Goal: Information Seeking & Learning: Learn about a topic

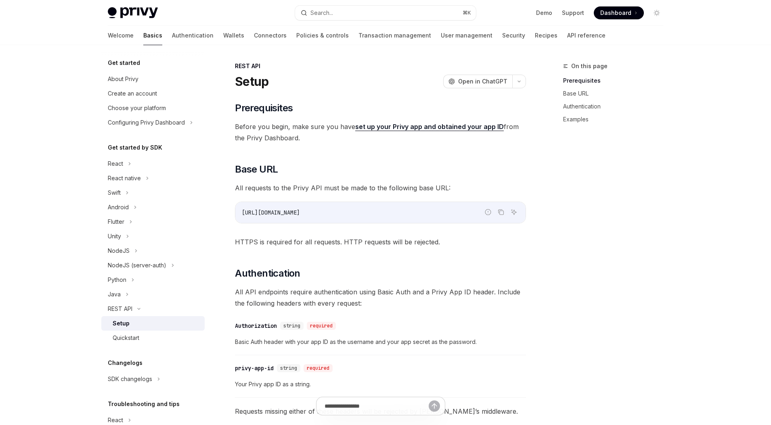
click at [134, 325] on div "Setup" at bounding box center [156, 324] width 87 height 10
click at [138, 338] on div "Quickstart" at bounding box center [126, 338] width 27 height 10
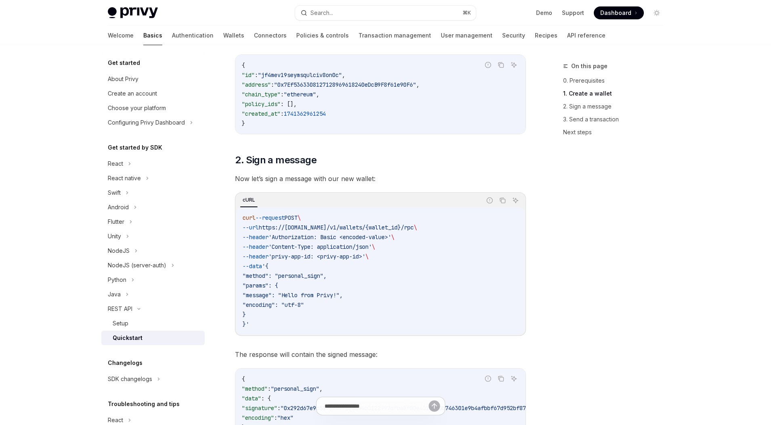
scroll to position [385, 0]
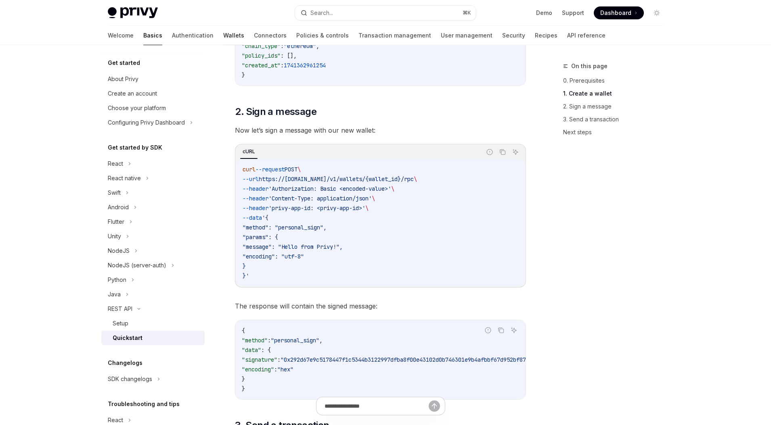
click at [223, 34] on link "Wallets" at bounding box center [233, 35] width 21 height 19
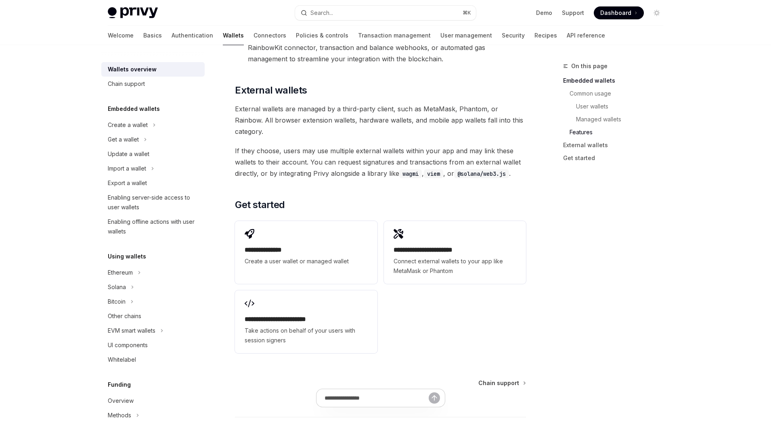
scroll to position [1203, 0]
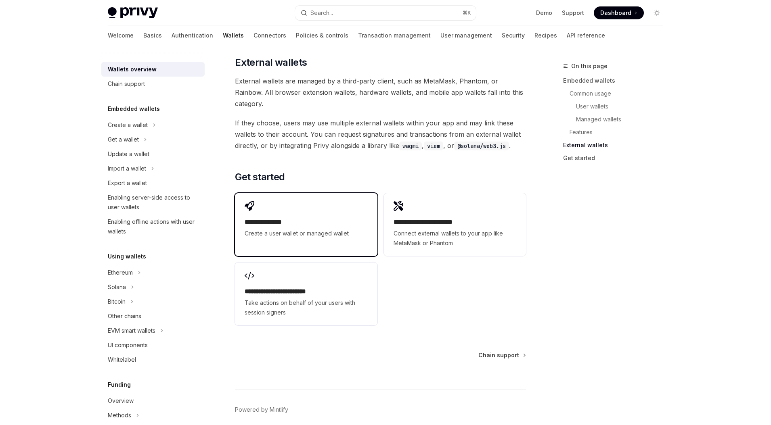
click at [257, 193] on div "**********" at bounding box center [306, 219] width 142 height 53
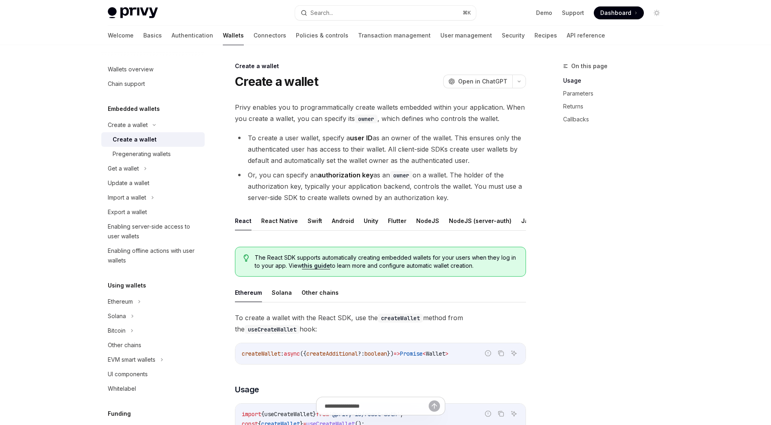
scroll to position [0, 35]
click at [510, 219] on button "REST API" at bounding box center [522, 221] width 25 height 19
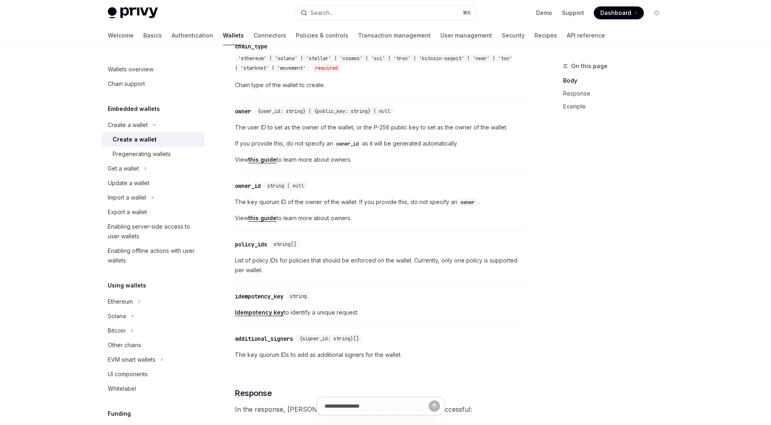
scroll to position [356, 0]
click at [273, 223] on link "this guide" at bounding box center [262, 219] width 28 height 7
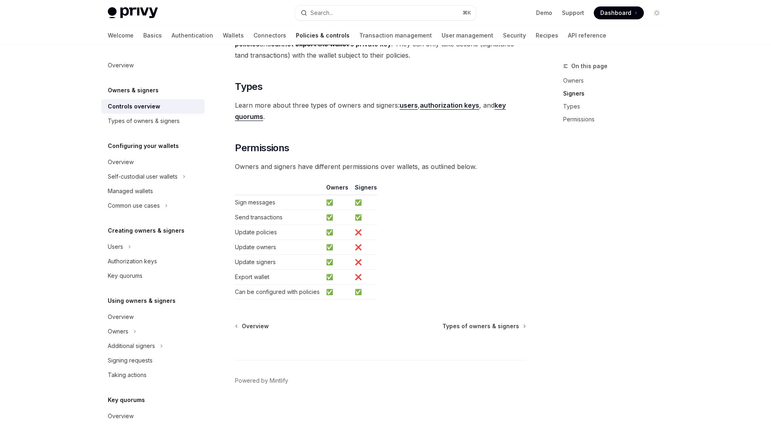
scroll to position [603, 0]
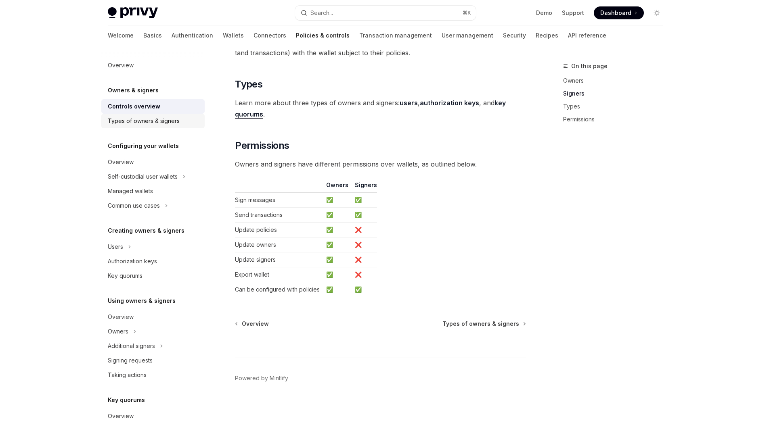
click at [161, 120] on div "Types of owners & signers" at bounding box center [144, 121] width 72 height 10
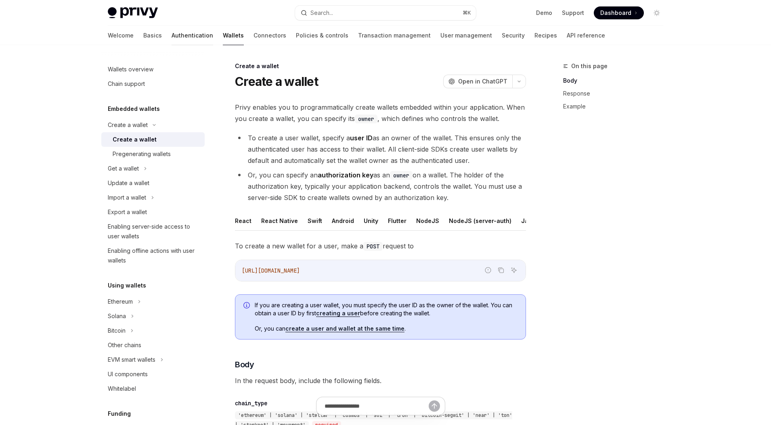
click at [172, 37] on link "Authentication" at bounding box center [193, 35] width 42 height 19
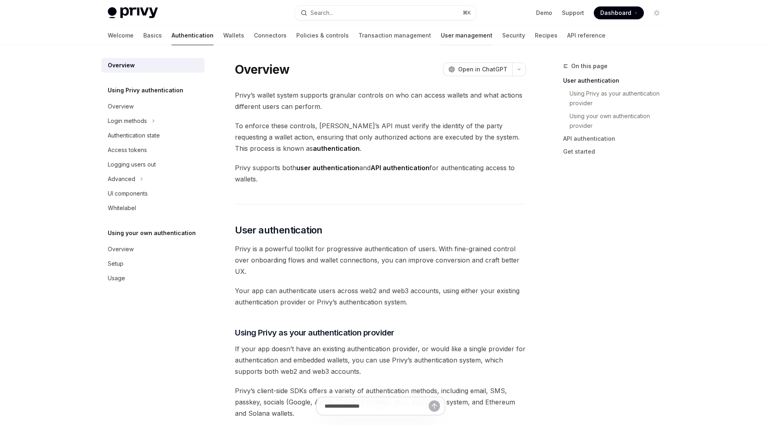
click at [441, 34] on link "User management" at bounding box center [467, 35] width 52 height 19
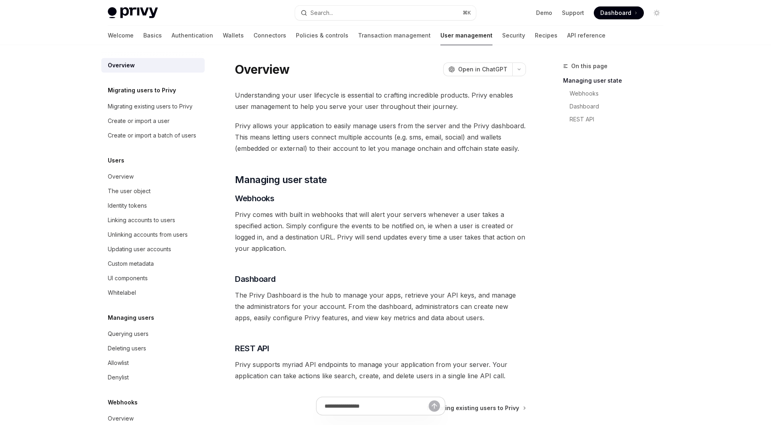
scroll to position [87, 0]
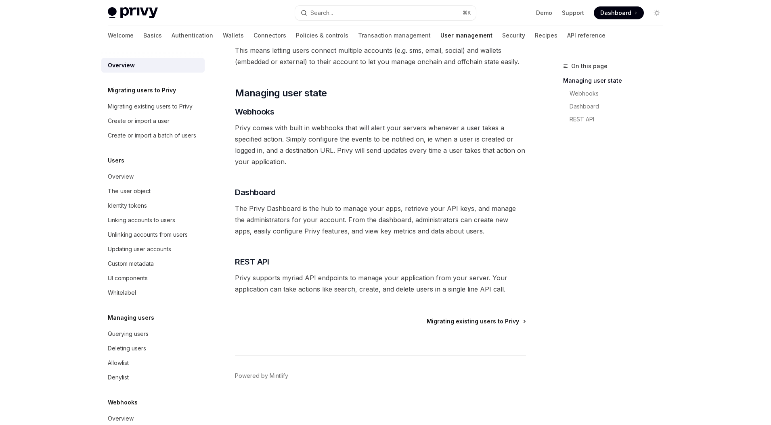
click at [472, 322] on span "Migrating existing users to Privy" at bounding box center [473, 322] width 92 height 8
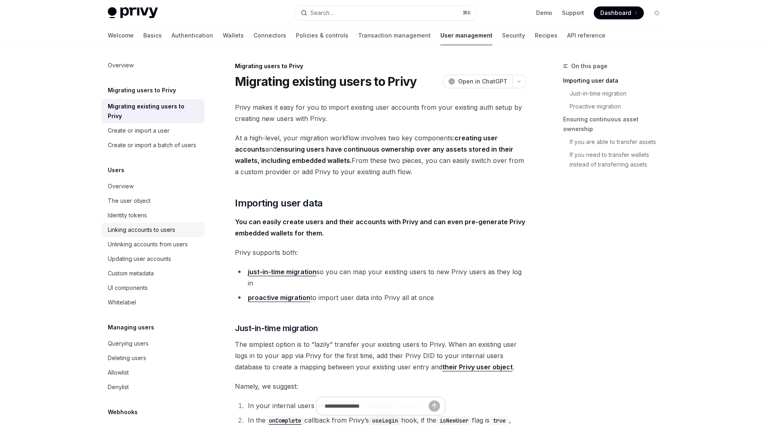
click at [157, 231] on div "Linking accounts to users" at bounding box center [141, 230] width 67 height 10
click at [223, 31] on link "Wallets" at bounding box center [233, 35] width 21 height 19
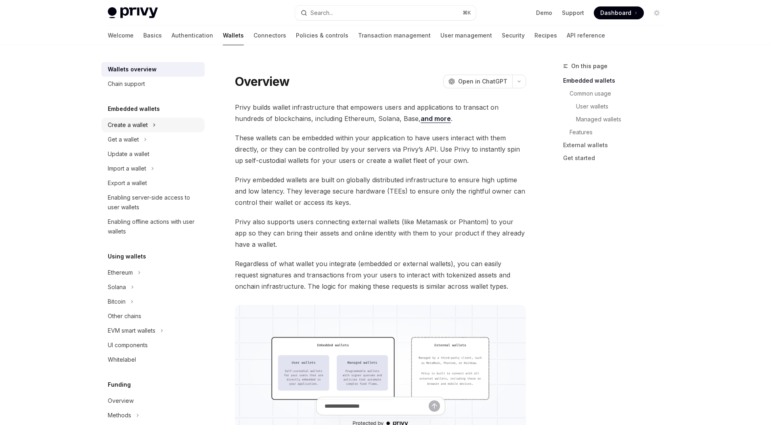
click at [134, 124] on div "Create a wallet" at bounding box center [128, 125] width 40 height 10
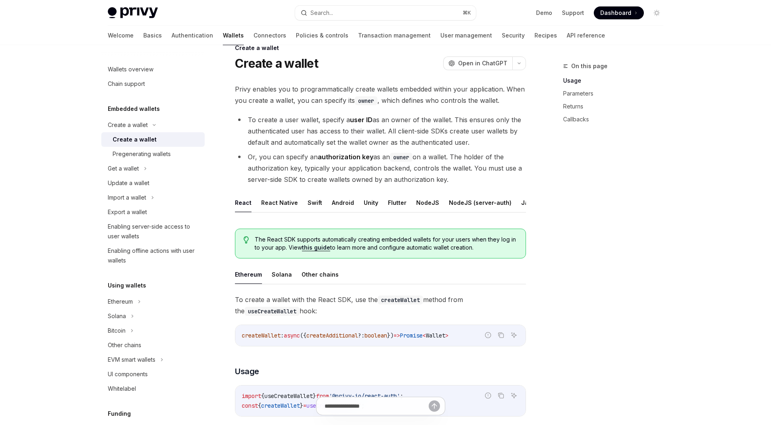
scroll to position [0, 35]
click at [510, 204] on button "REST API" at bounding box center [522, 202] width 25 height 19
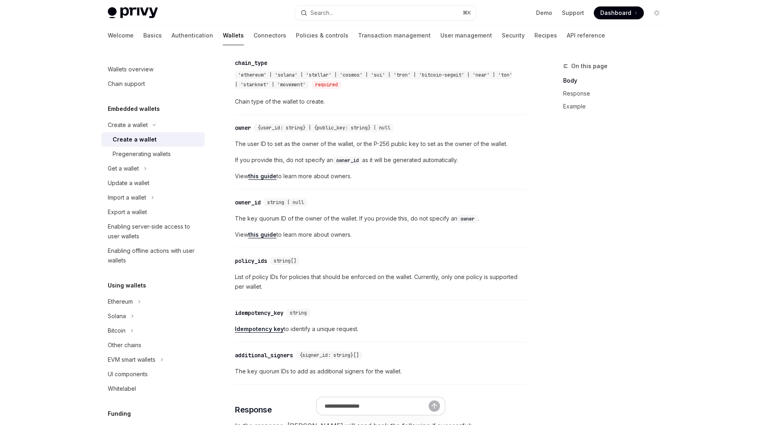
scroll to position [341, 0]
click at [268, 180] on link "this guide" at bounding box center [262, 175] width 28 height 7
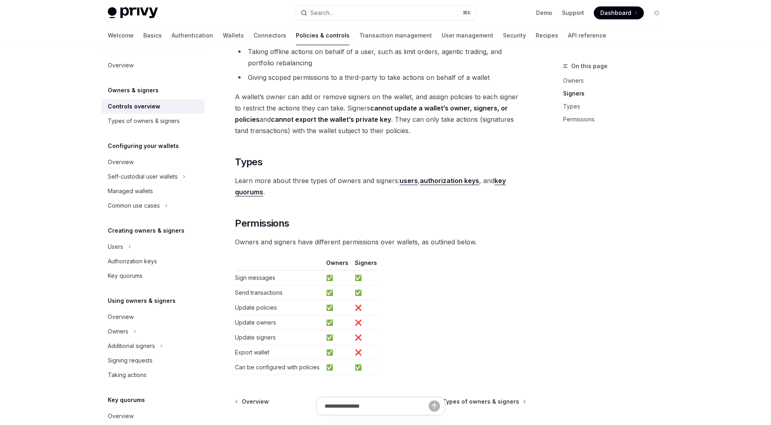
scroll to position [525, 0]
click at [437, 181] on strong "authorization keys" at bounding box center [449, 181] width 59 height 8
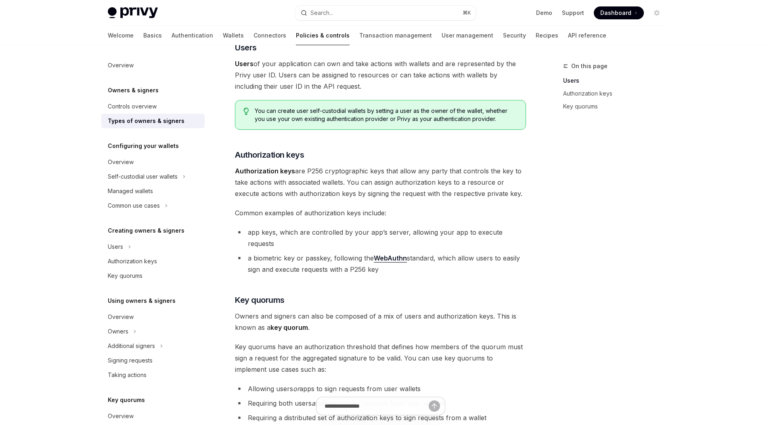
scroll to position [55, 0]
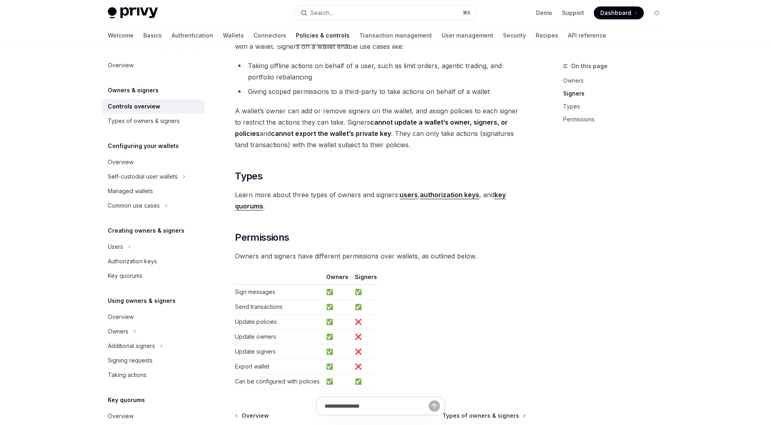
scroll to position [525, 0]
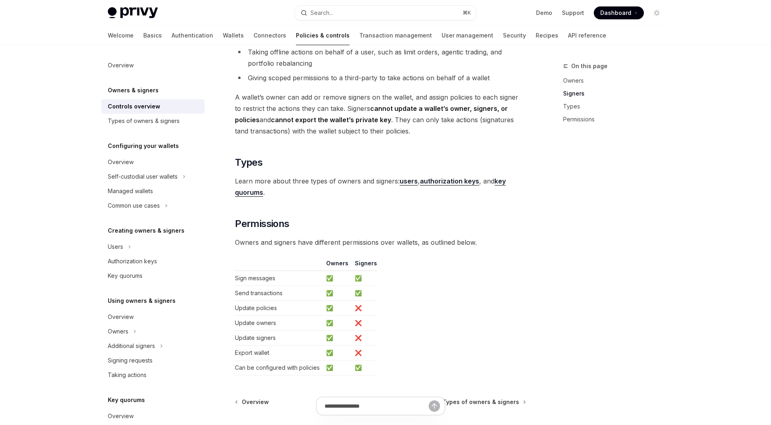
click at [408, 181] on strong "users" at bounding box center [409, 181] width 18 height 8
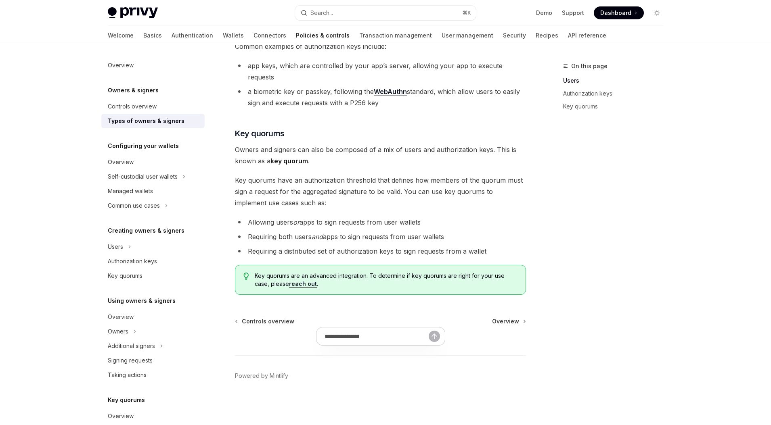
scroll to position [71, 0]
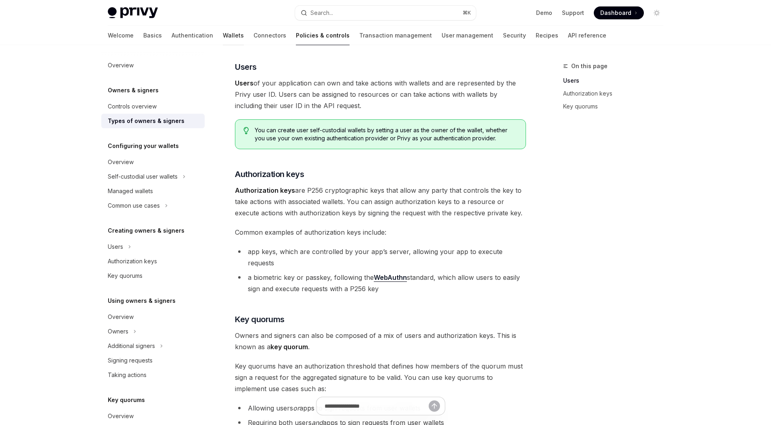
click at [223, 35] on link "Wallets" at bounding box center [233, 35] width 21 height 19
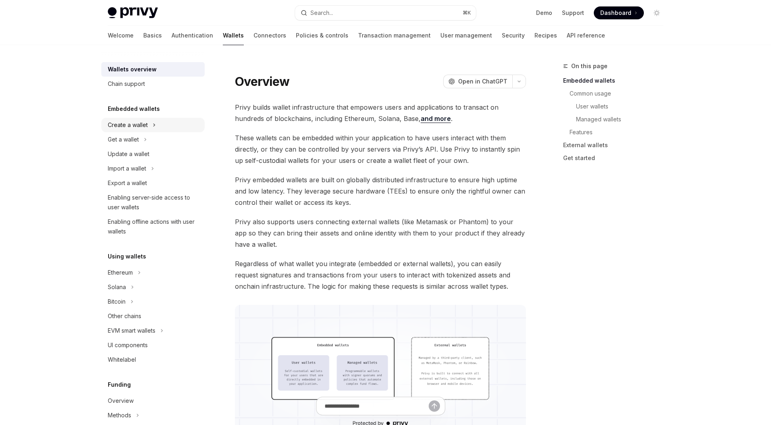
click at [134, 124] on div "Create a wallet" at bounding box center [128, 125] width 40 height 10
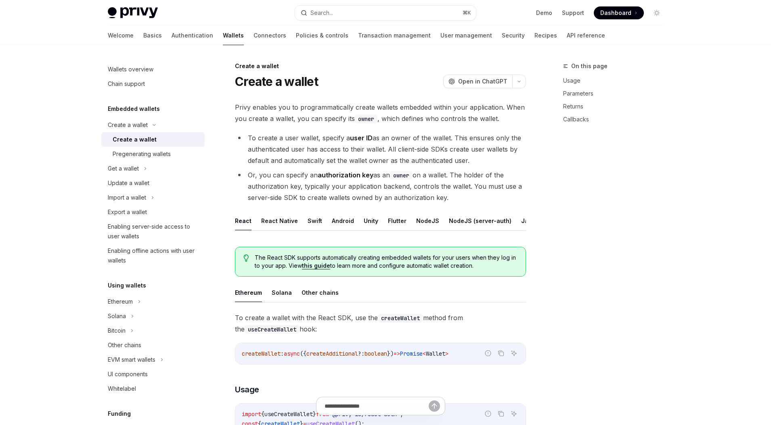
type textarea "*"
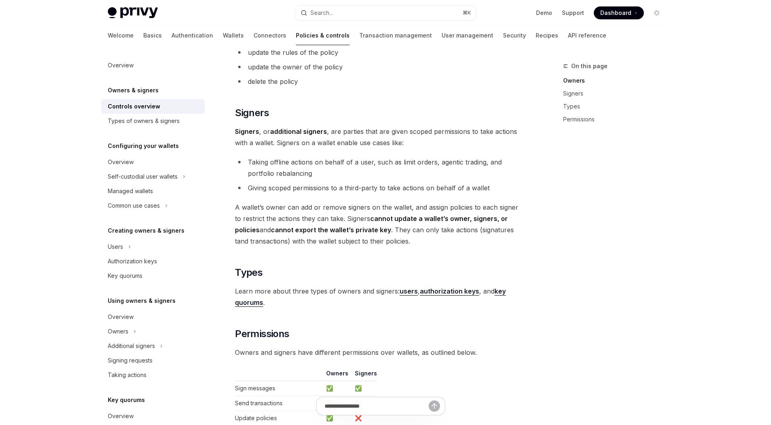
scroll to position [416, 0]
click at [460, 290] on strong "authorization keys" at bounding box center [449, 291] width 59 height 8
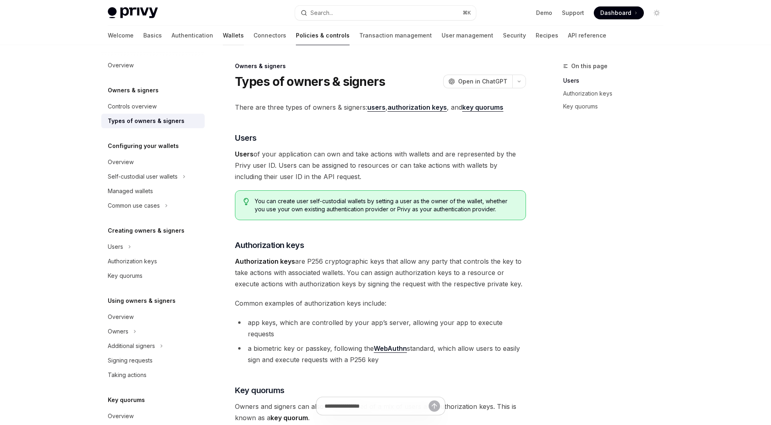
click at [223, 37] on link "Wallets" at bounding box center [233, 35] width 21 height 19
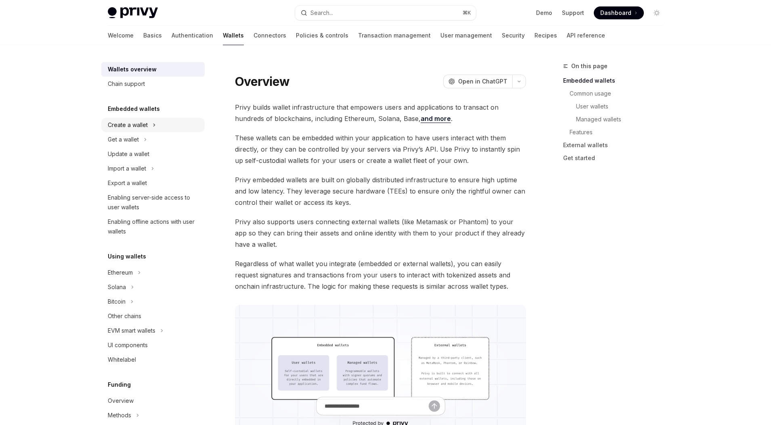
click at [143, 124] on div "Create a wallet" at bounding box center [128, 125] width 40 height 10
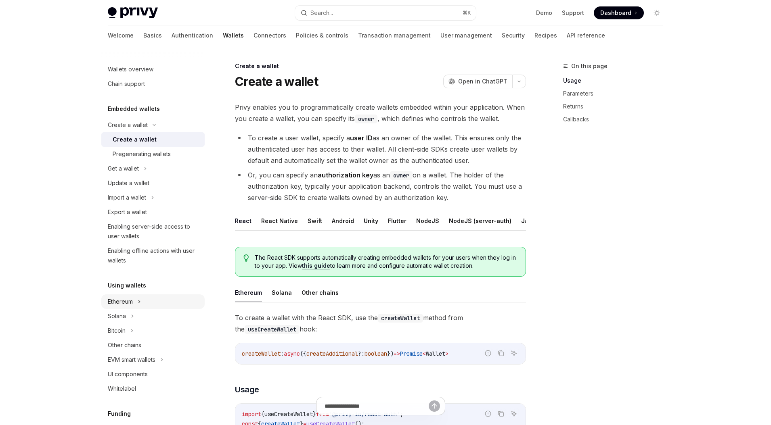
click at [127, 304] on div "Ethereum" at bounding box center [120, 302] width 25 height 10
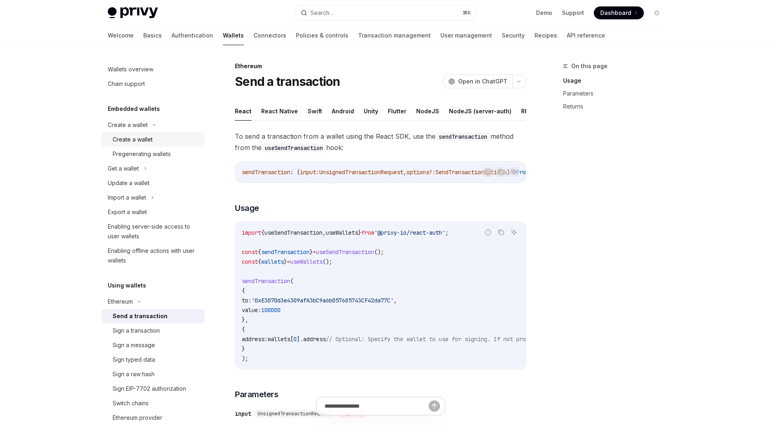
click at [140, 139] on div "Create a wallet" at bounding box center [133, 140] width 40 height 10
type textarea "*"
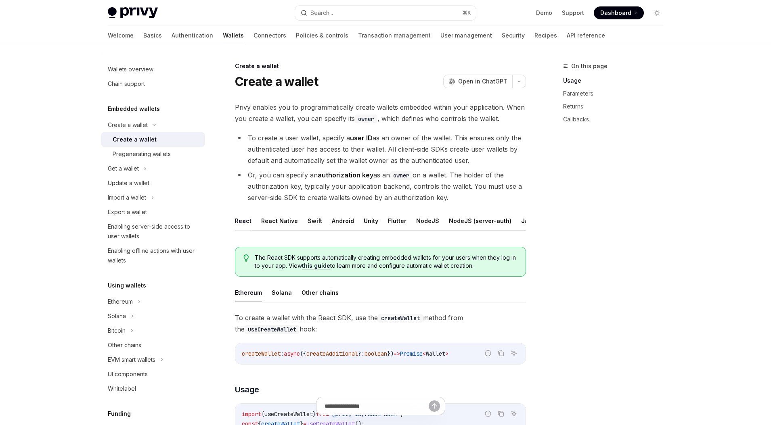
scroll to position [0, 35]
click at [513, 222] on button "REST API" at bounding box center [522, 221] width 25 height 19
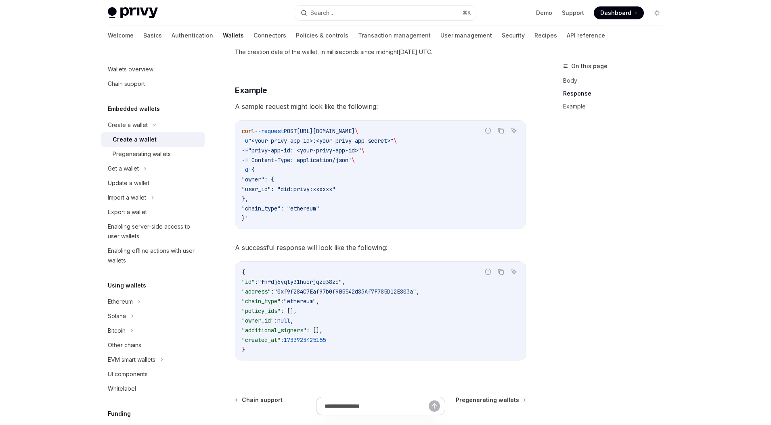
scroll to position [1049, 0]
click at [500, 134] on icon "Copy the contents from the code block" at bounding box center [502, 132] width 4 height 4
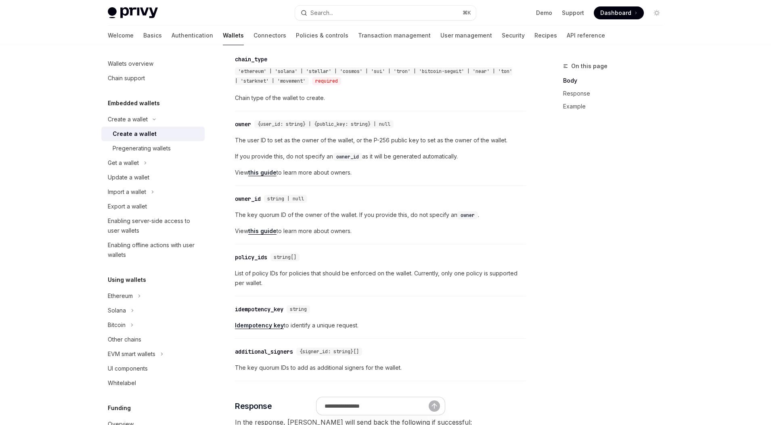
scroll to position [342, 0]
click at [330, 130] on span "{user_id: string} | {public_key: string} | null" at bounding box center [324, 126] width 133 height 6
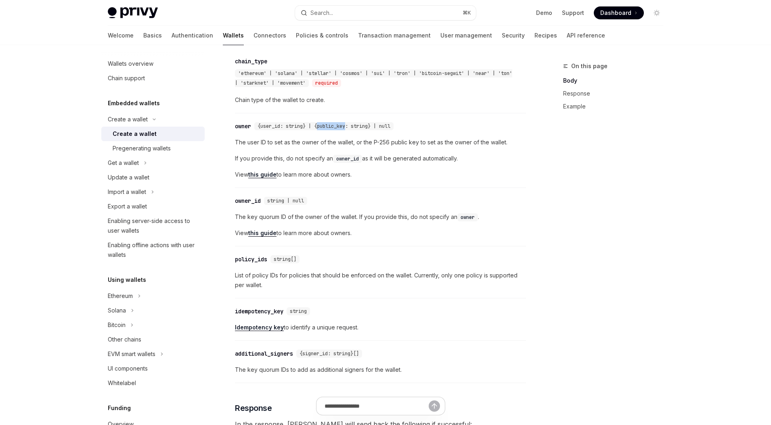
click at [330, 130] on span "{user_id: string} | {public_key: string} | null" at bounding box center [324, 126] width 133 height 6
copy span "public_key"
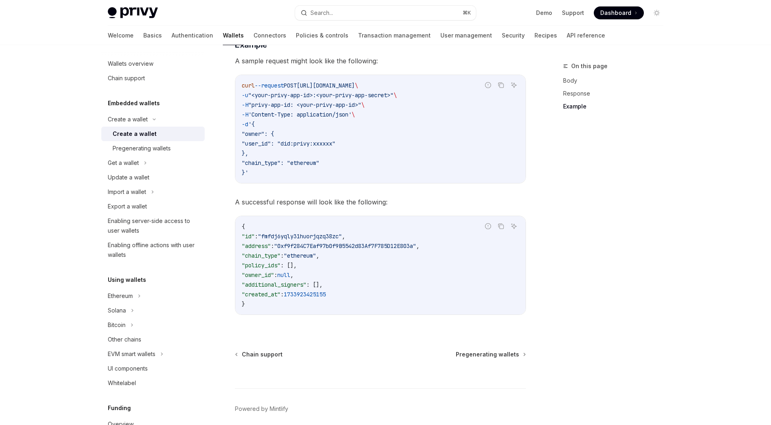
scroll to position [1089, 0]
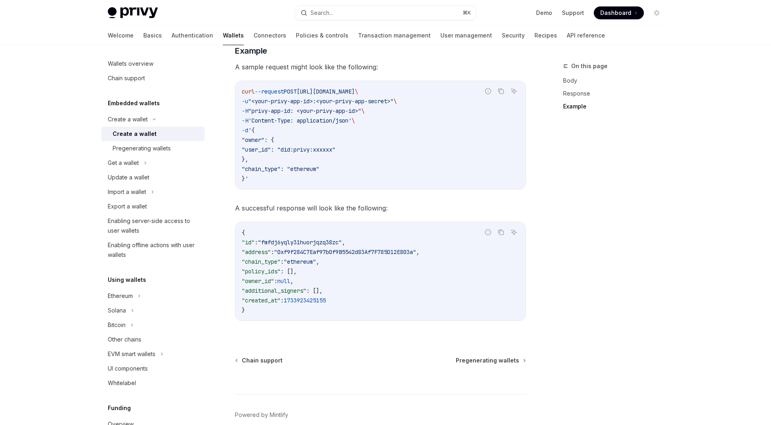
click at [280, 136] on code "curl --request POST [URL][DOMAIN_NAME] \ -u "<your-privy-app-id>:<your-privy-ap…" at bounding box center [380, 135] width 277 height 97
click at [136, 206] on div "Export a wallet" at bounding box center [127, 207] width 39 height 10
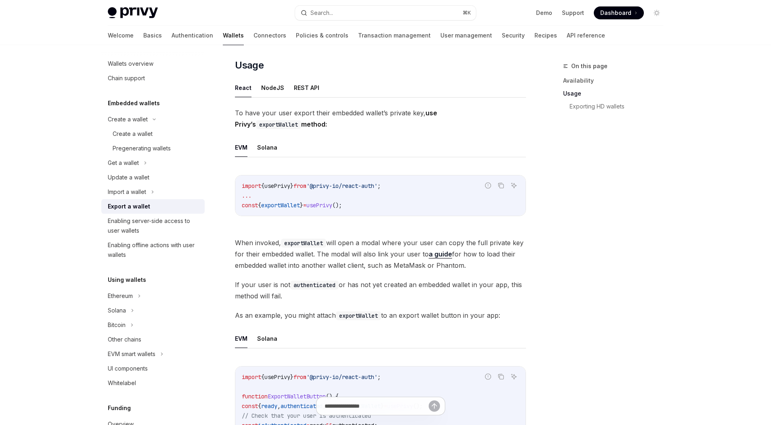
scroll to position [184, 0]
click at [305, 87] on button "REST API" at bounding box center [306, 87] width 25 height 19
type textarea "*"
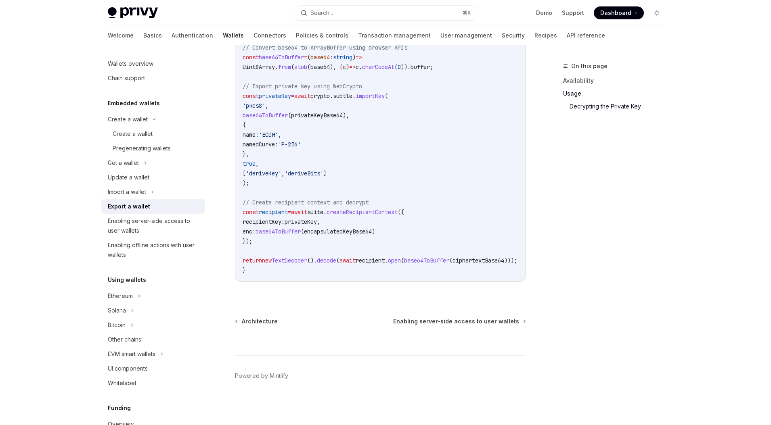
scroll to position [8, 0]
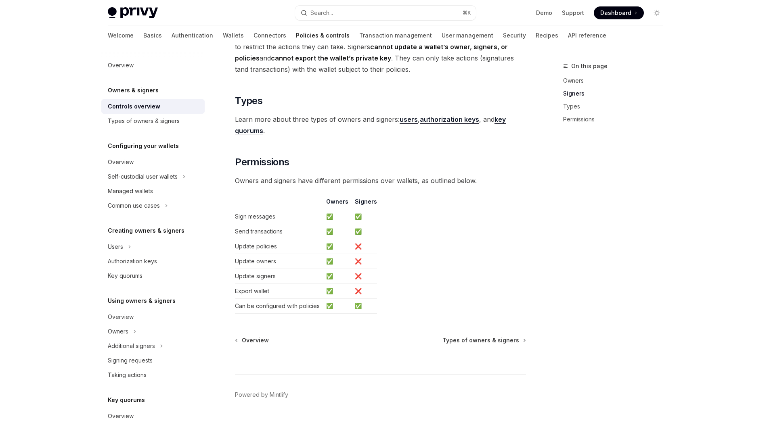
scroll to position [590, 0]
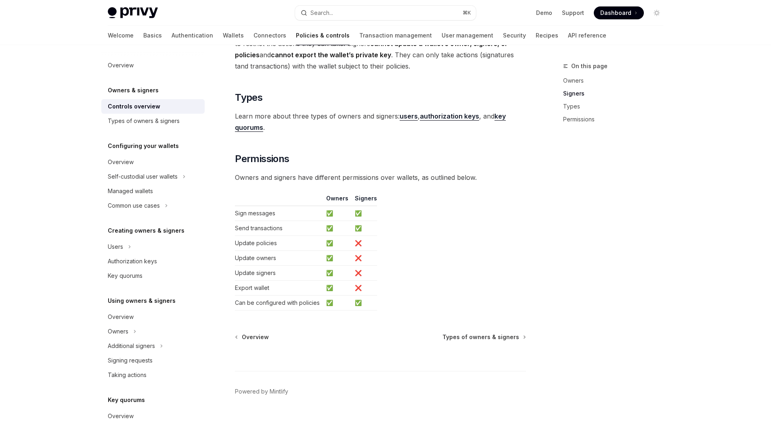
click at [436, 118] on strong "authorization keys" at bounding box center [449, 116] width 59 height 8
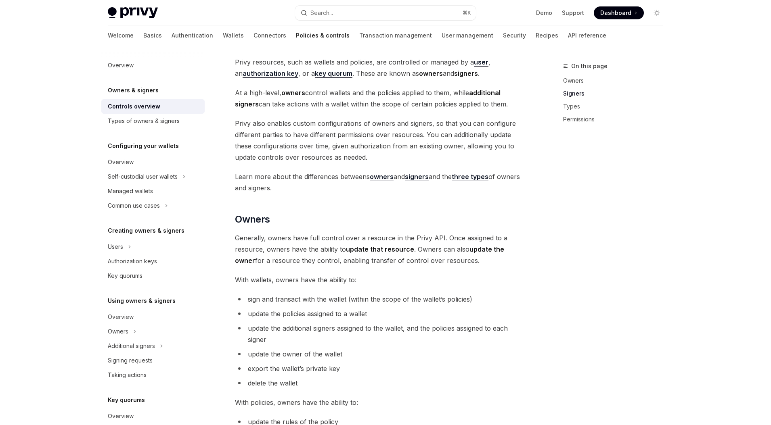
type textarea "*"
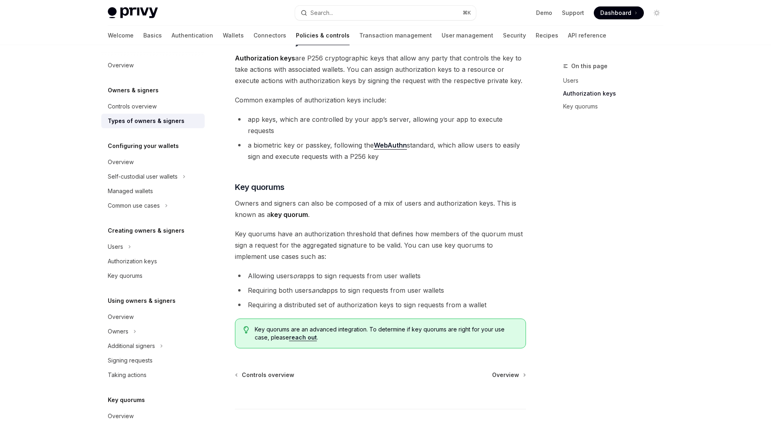
scroll to position [206, 0]
